Goal: Transaction & Acquisition: Purchase product/service

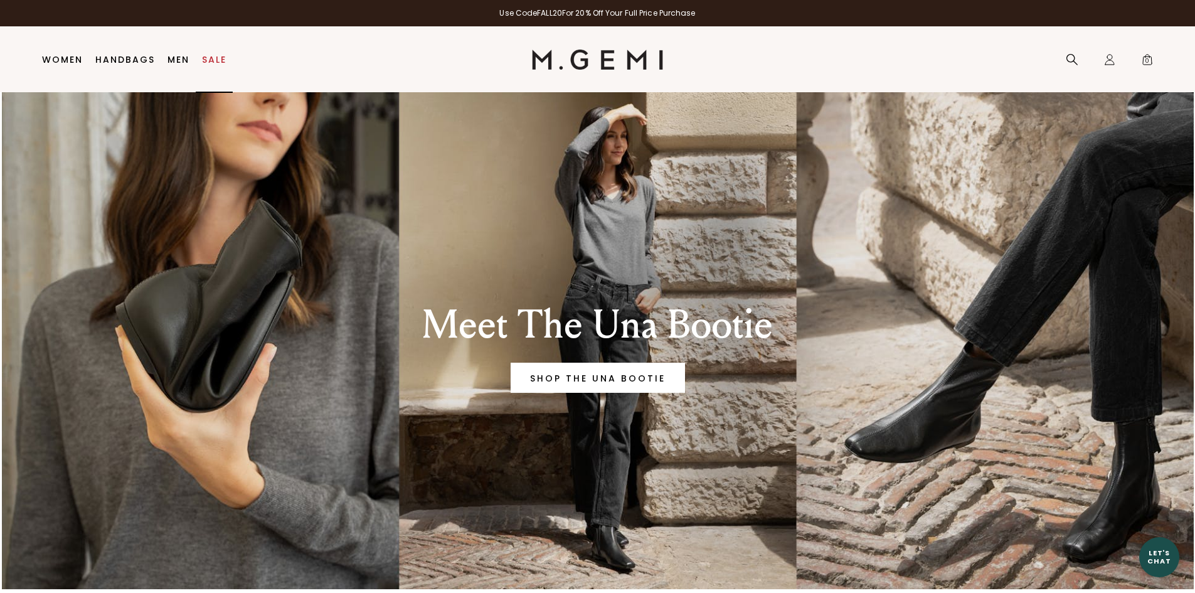
click at [205, 58] on link "Sale" at bounding box center [214, 60] width 24 height 10
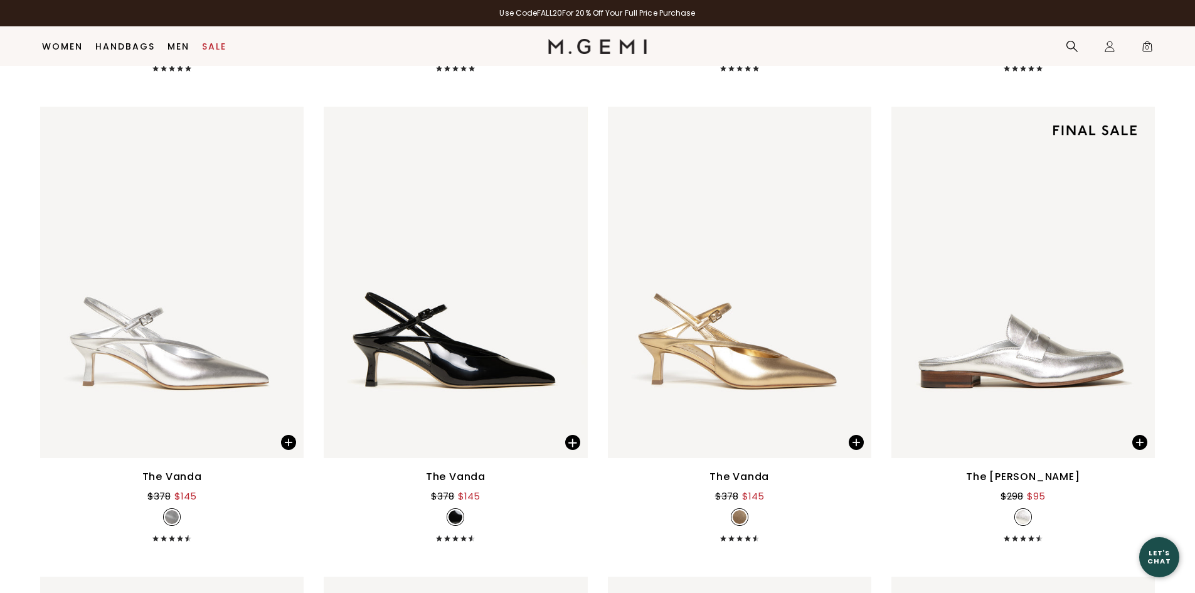
scroll to position [5429, 0]
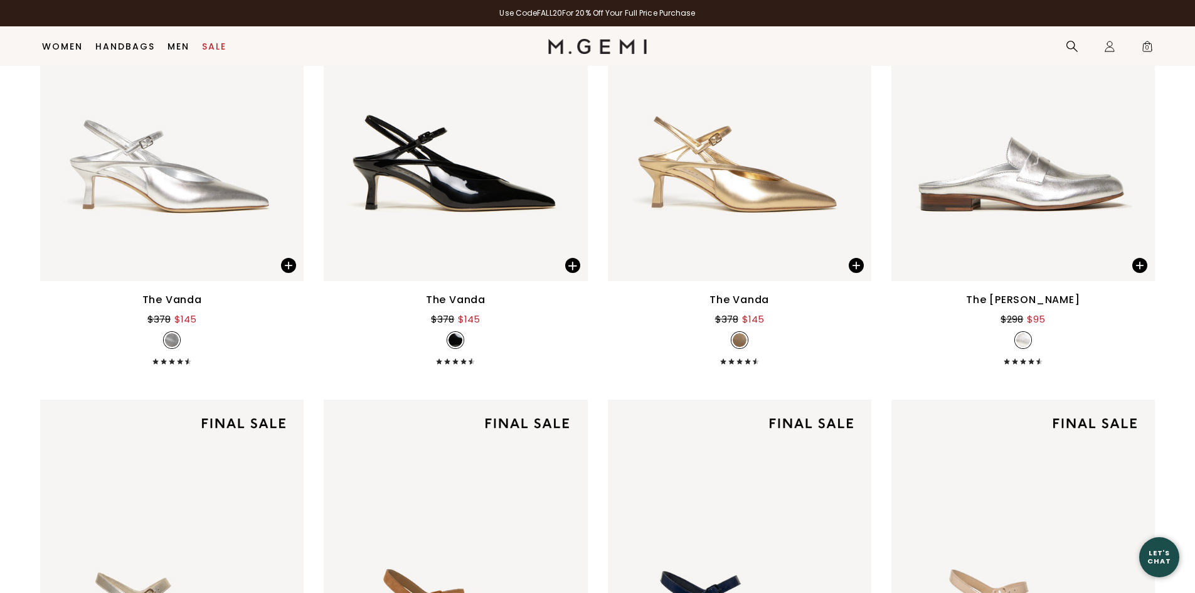
click at [1062, 298] on div "The [PERSON_NAME]" at bounding box center [1023, 299] width 114 height 15
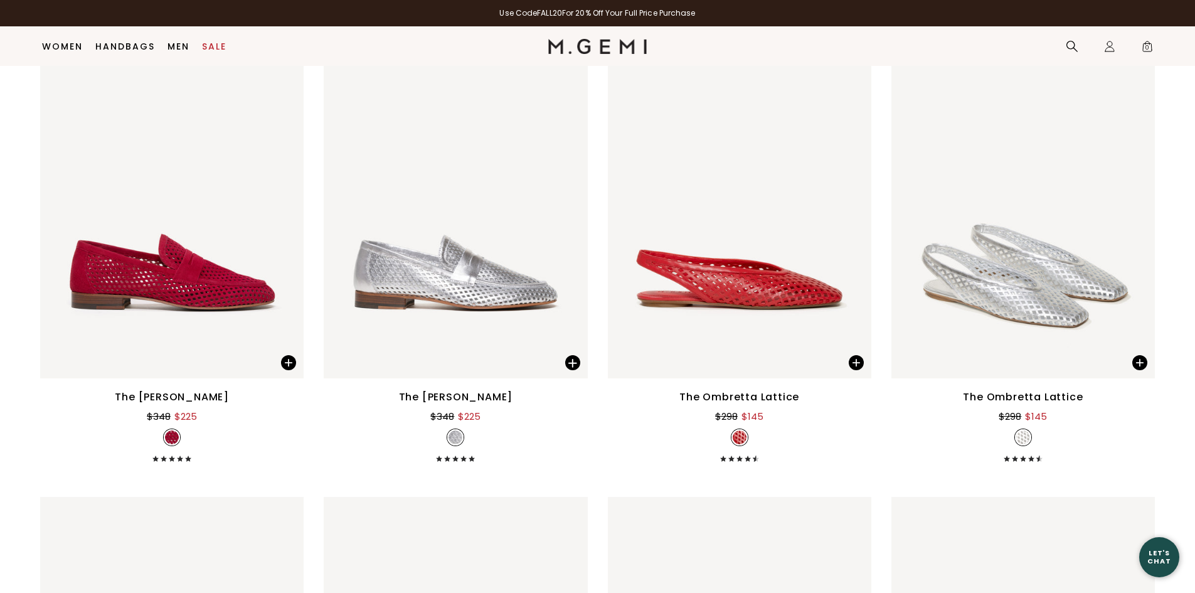
scroll to position [3925, 0]
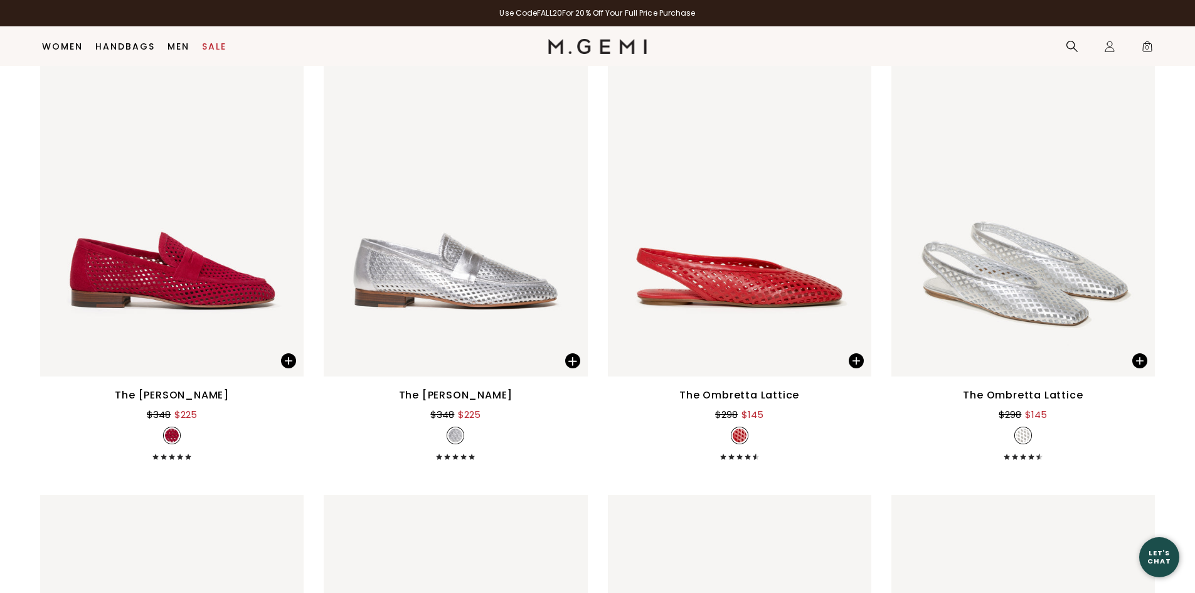
click at [179, 396] on div "The [PERSON_NAME]" at bounding box center [172, 395] width 114 height 15
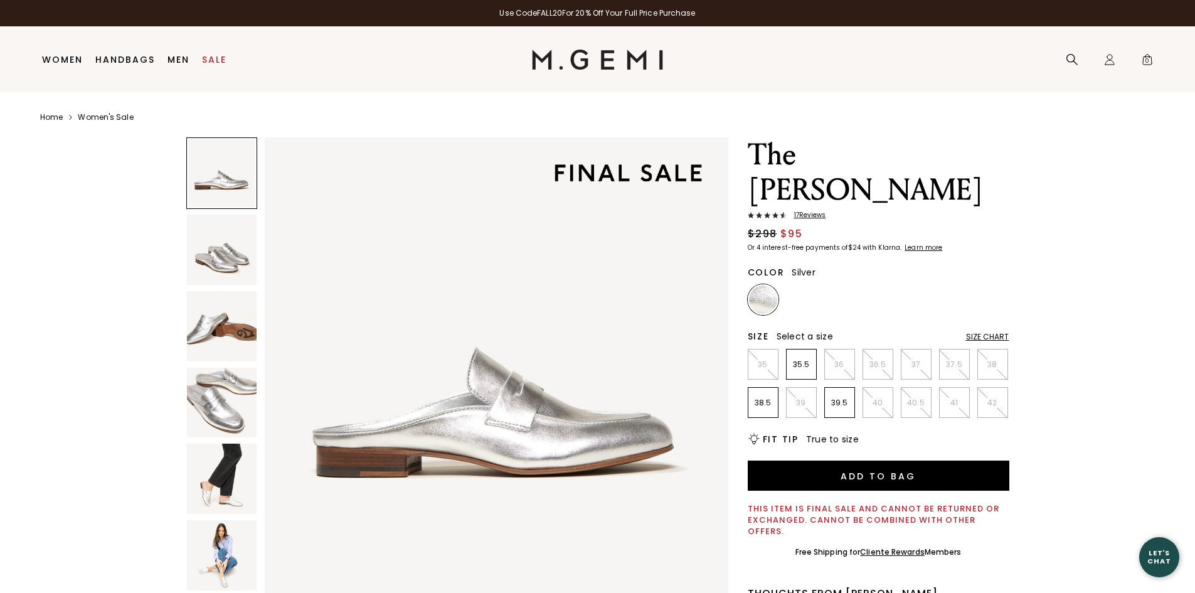
click at [221, 264] on img at bounding box center [222, 249] width 70 height 70
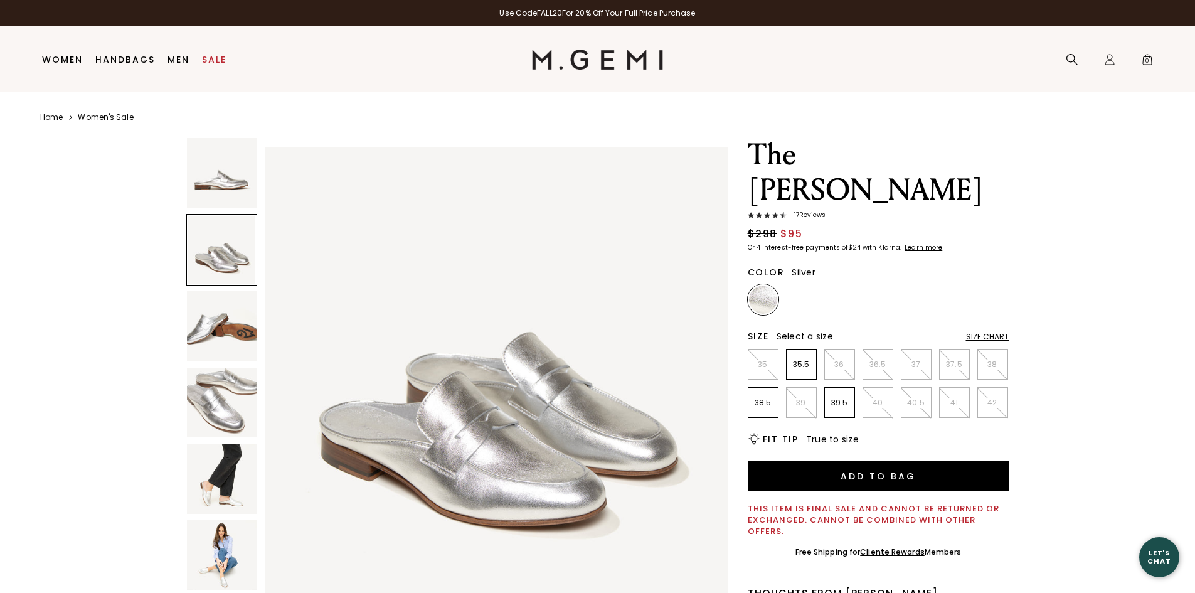
click at [230, 324] on img at bounding box center [222, 326] width 70 height 70
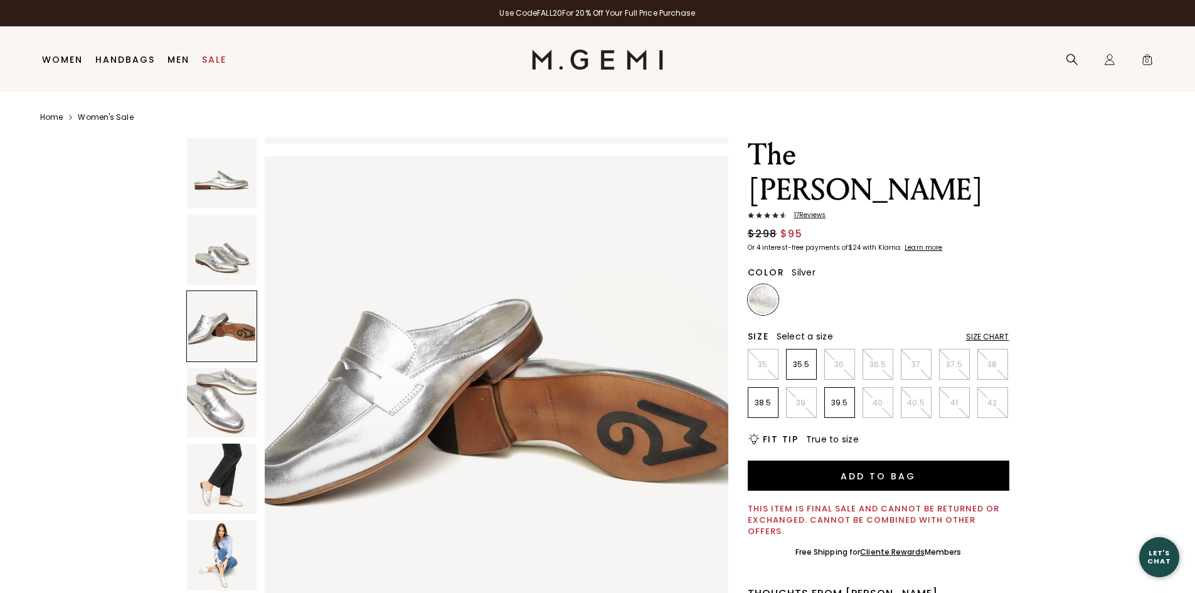
click at [228, 394] on img at bounding box center [222, 402] width 70 height 70
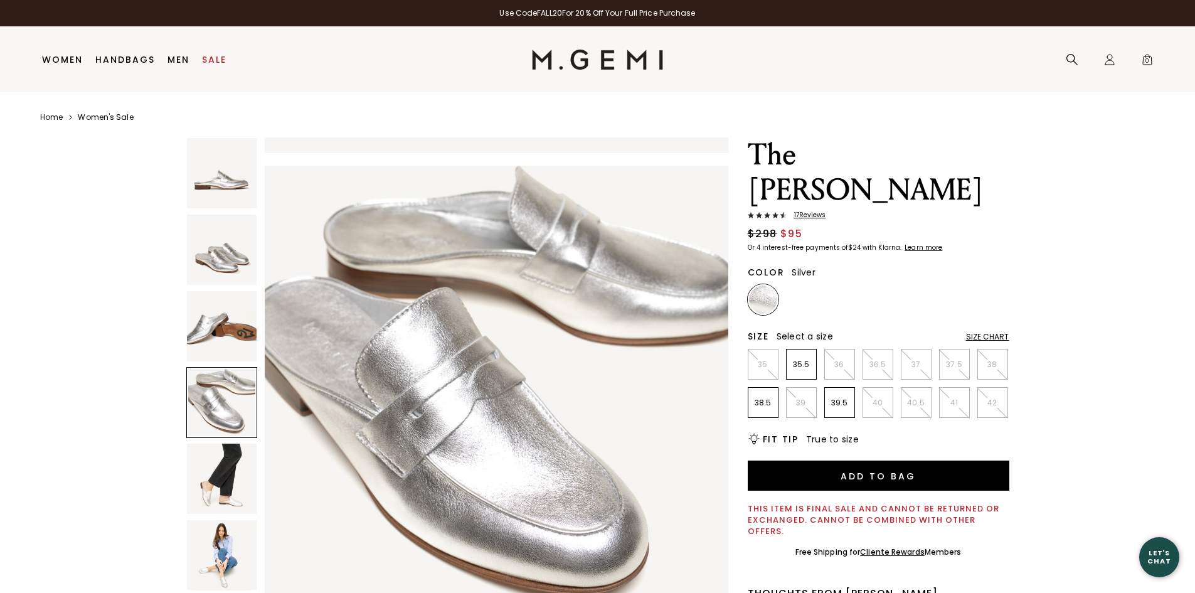
click at [226, 476] on img at bounding box center [222, 478] width 70 height 70
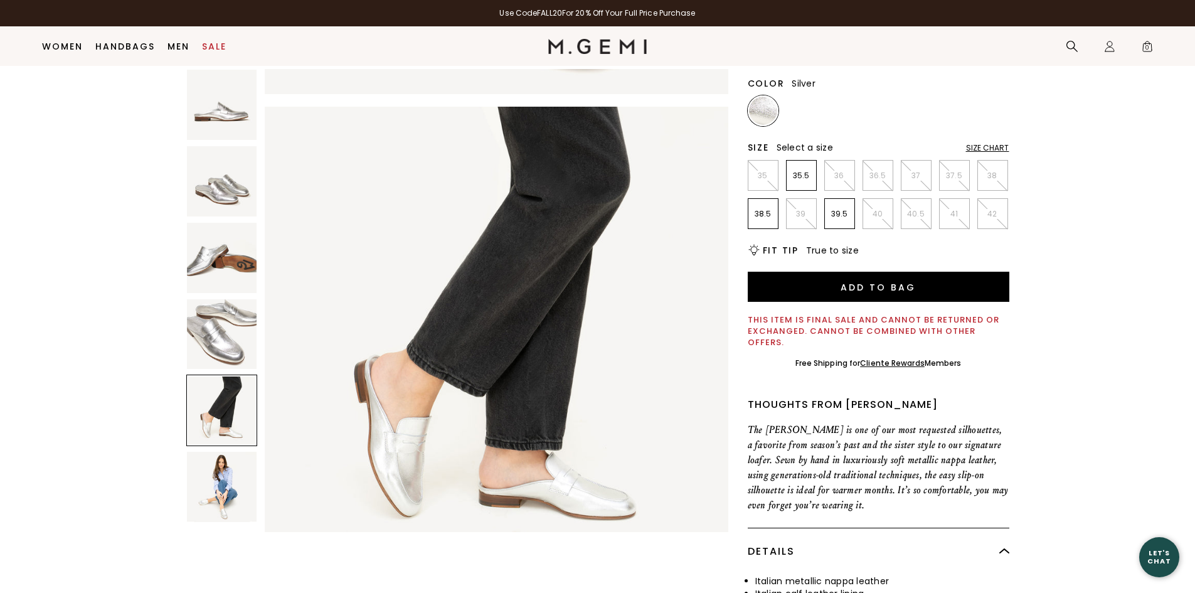
scroll to position [162, 0]
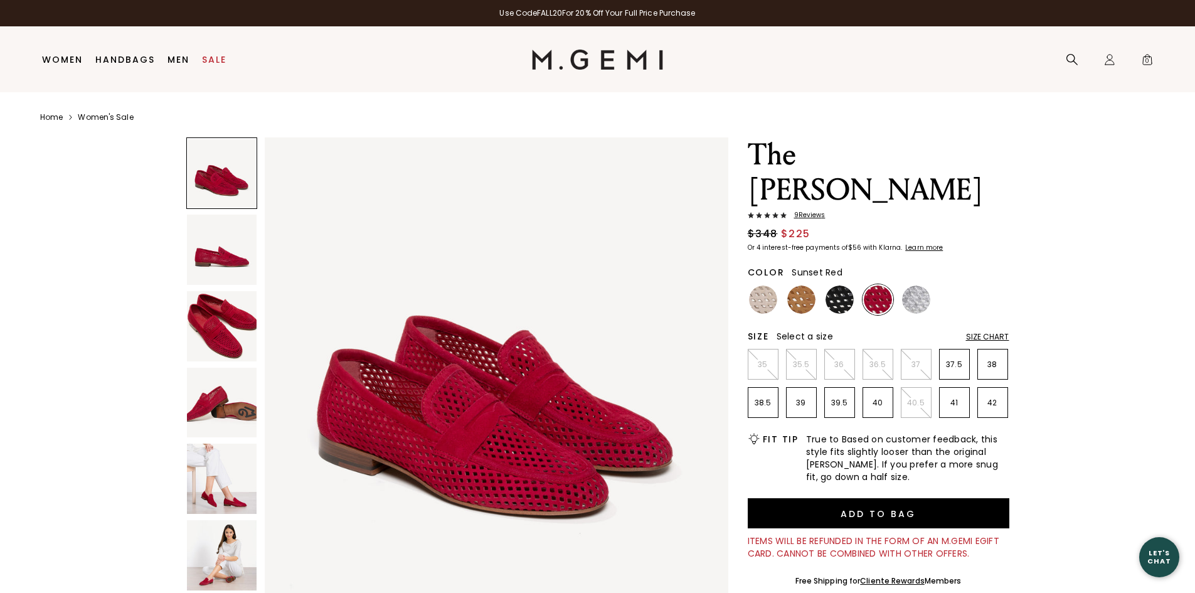
click at [216, 256] on img at bounding box center [222, 249] width 70 height 70
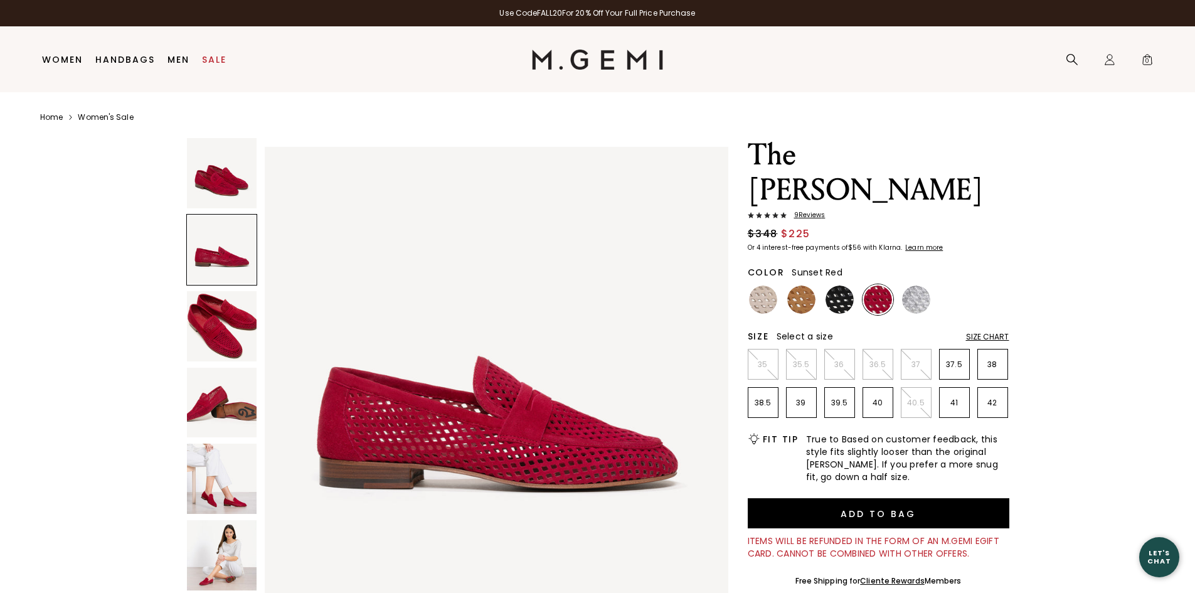
click at [215, 325] on img at bounding box center [222, 326] width 70 height 70
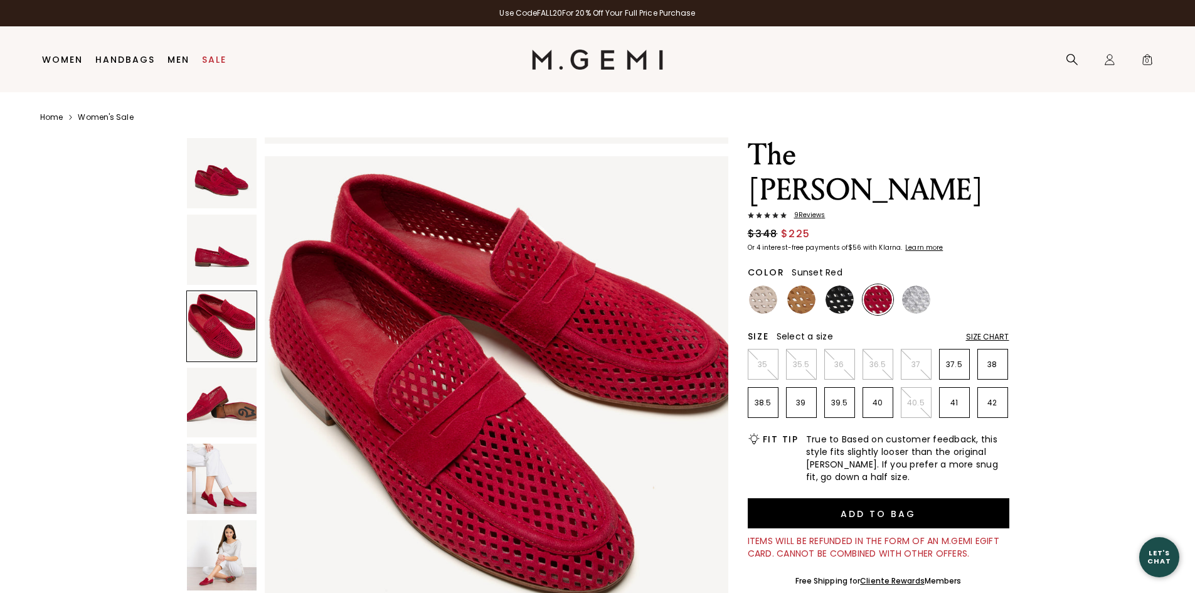
click at [213, 383] on img at bounding box center [222, 402] width 70 height 70
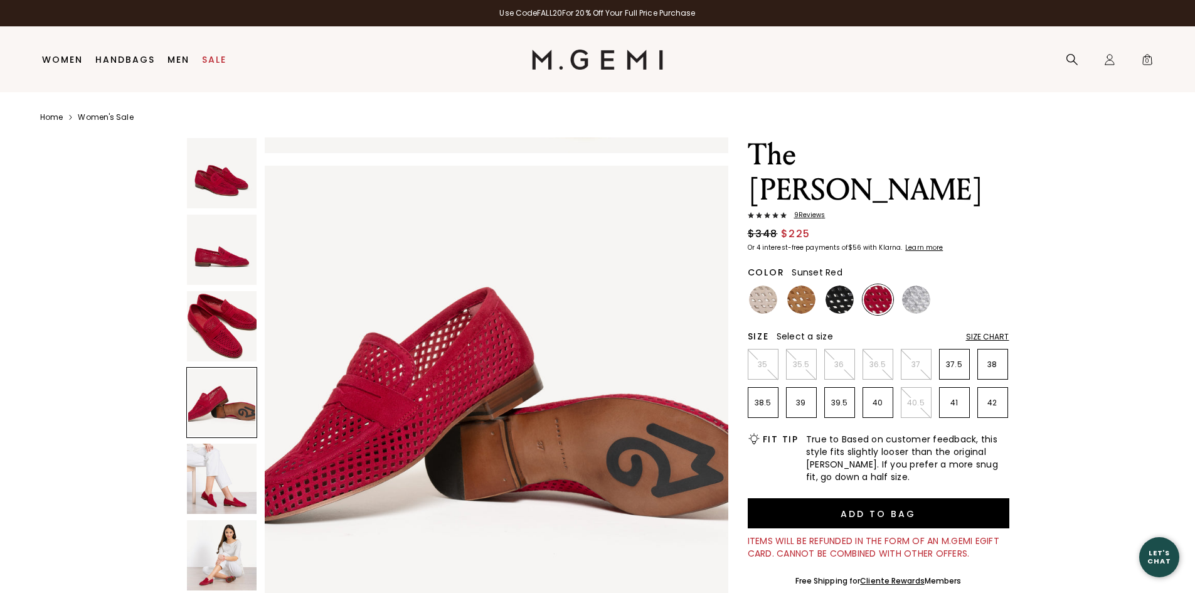
click at [211, 478] on img at bounding box center [222, 478] width 70 height 70
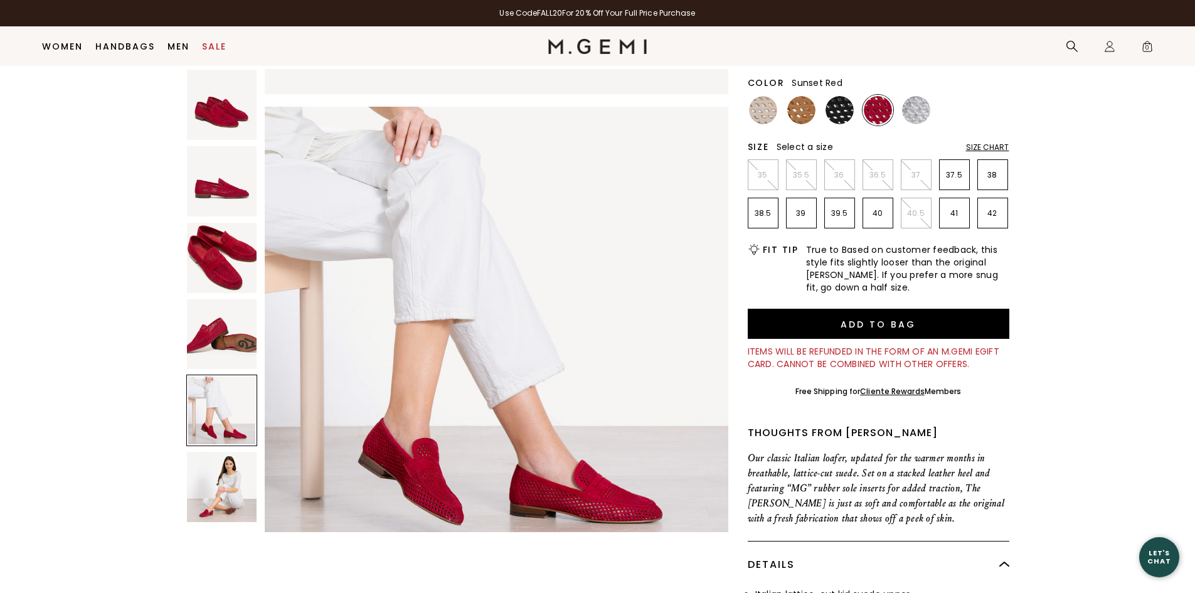
scroll to position [162, 0]
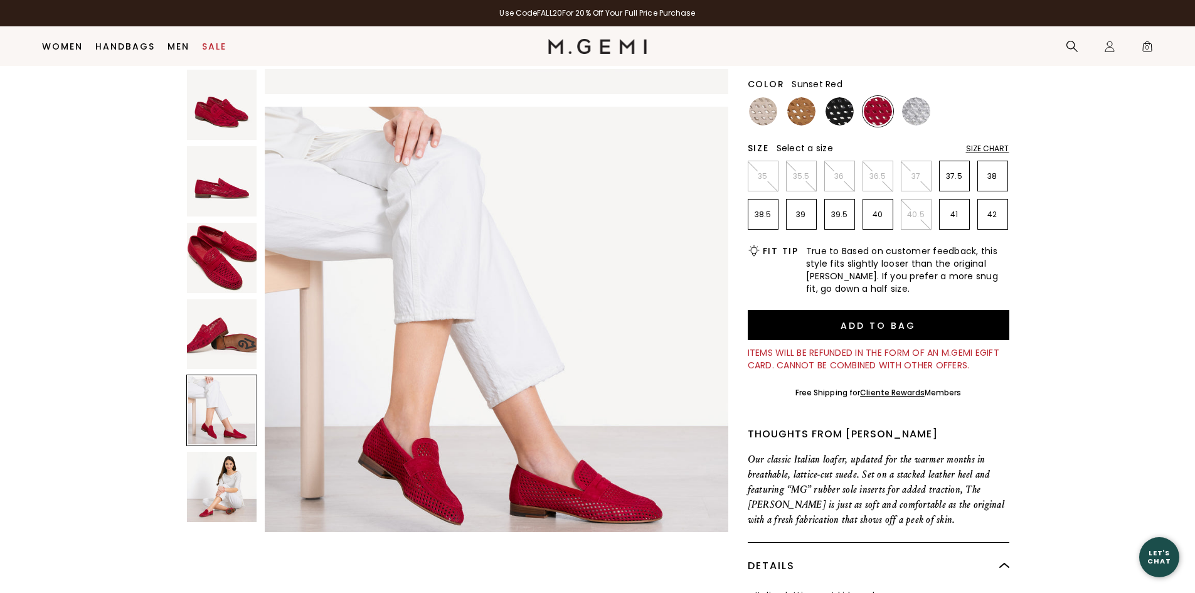
click at [224, 472] on img at bounding box center [222, 486] width 70 height 70
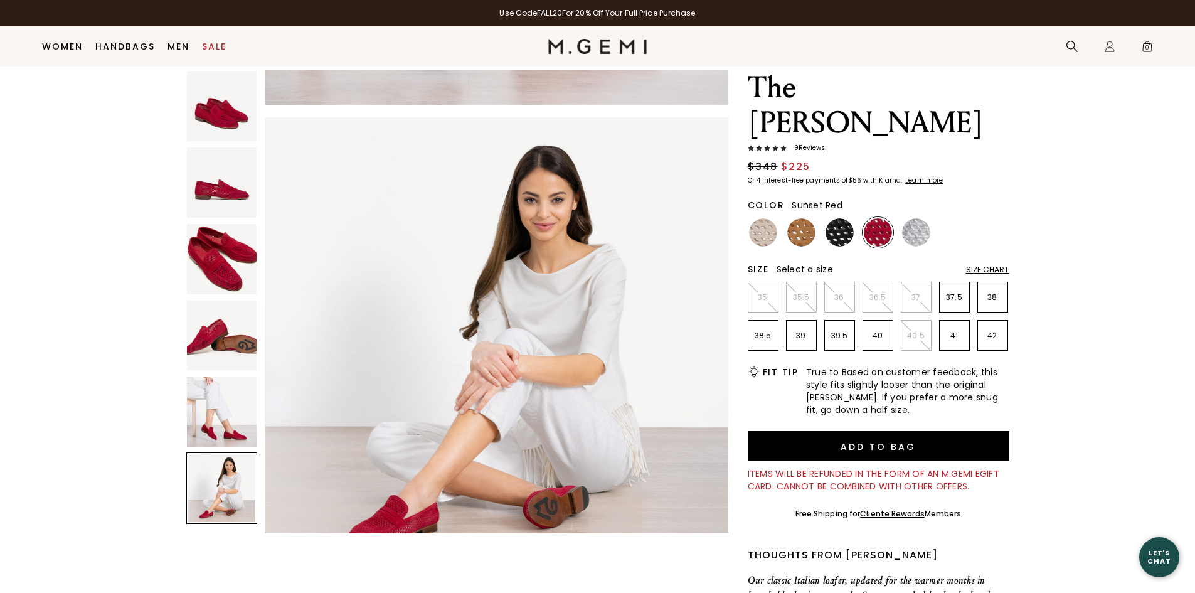
scroll to position [36, 0]
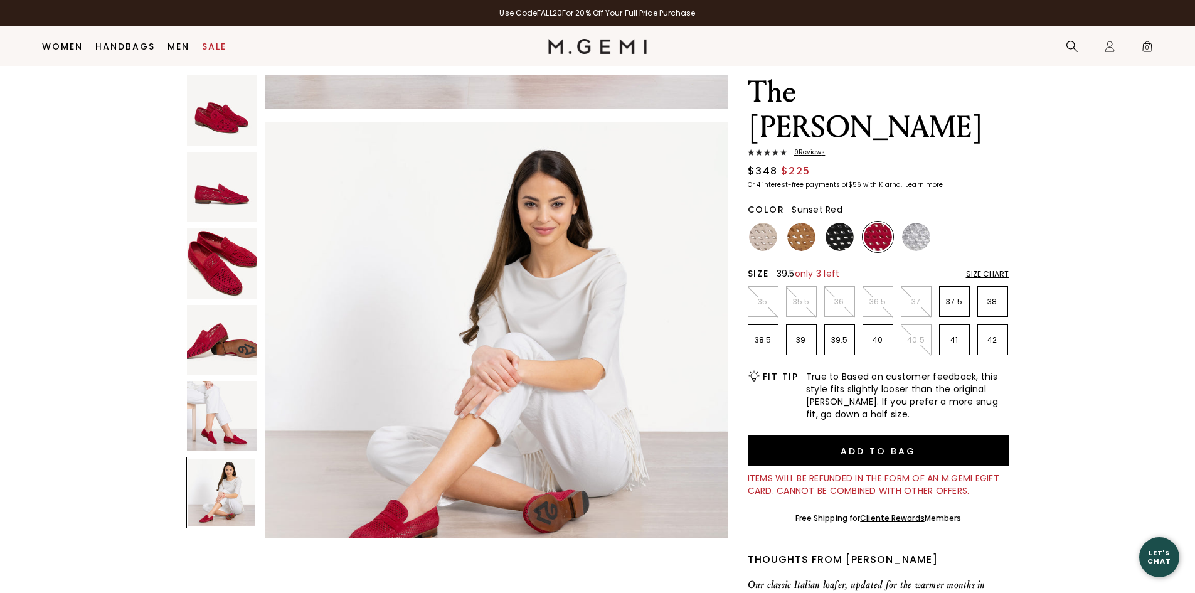
click at [833, 335] on p "39.5" at bounding box center [839, 340] width 29 height 10
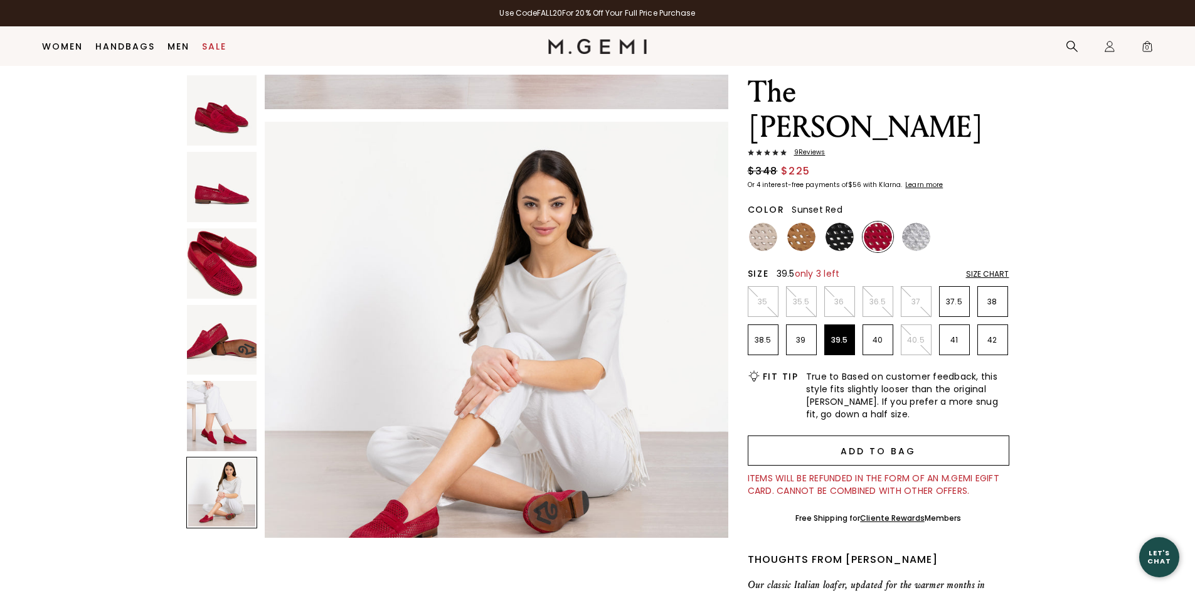
click at [853, 447] on button "Add to Bag" at bounding box center [877, 450] width 261 height 30
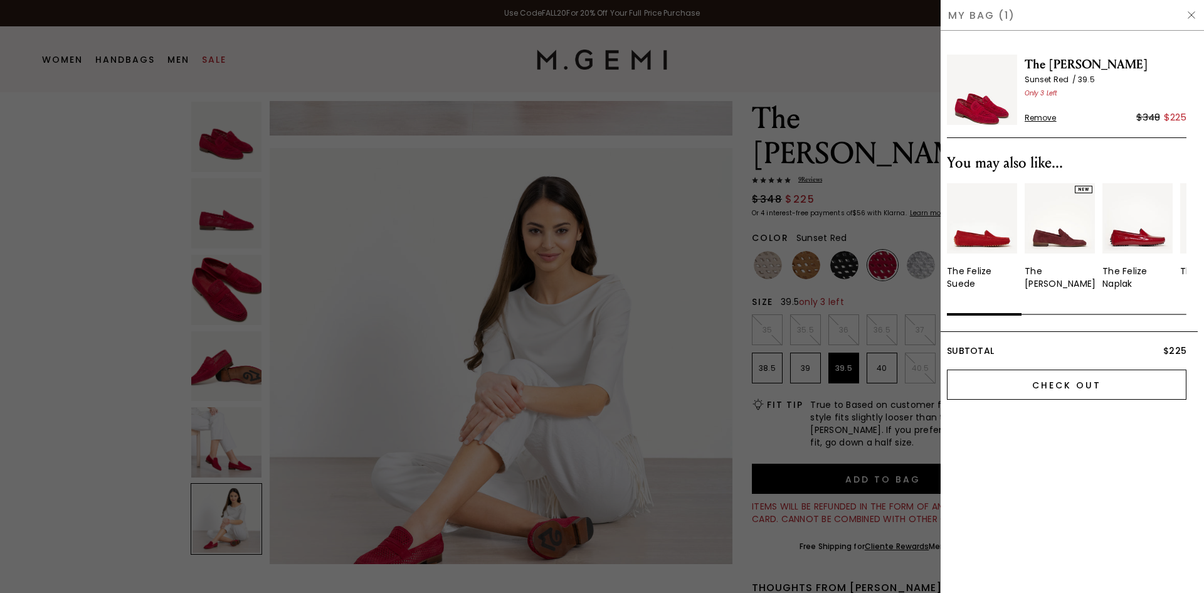
click at [1084, 389] on input "Check Out" at bounding box center [1067, 384] width 240 height 30
